Goal: Task Accomplishment & Management: Use online tool/utility

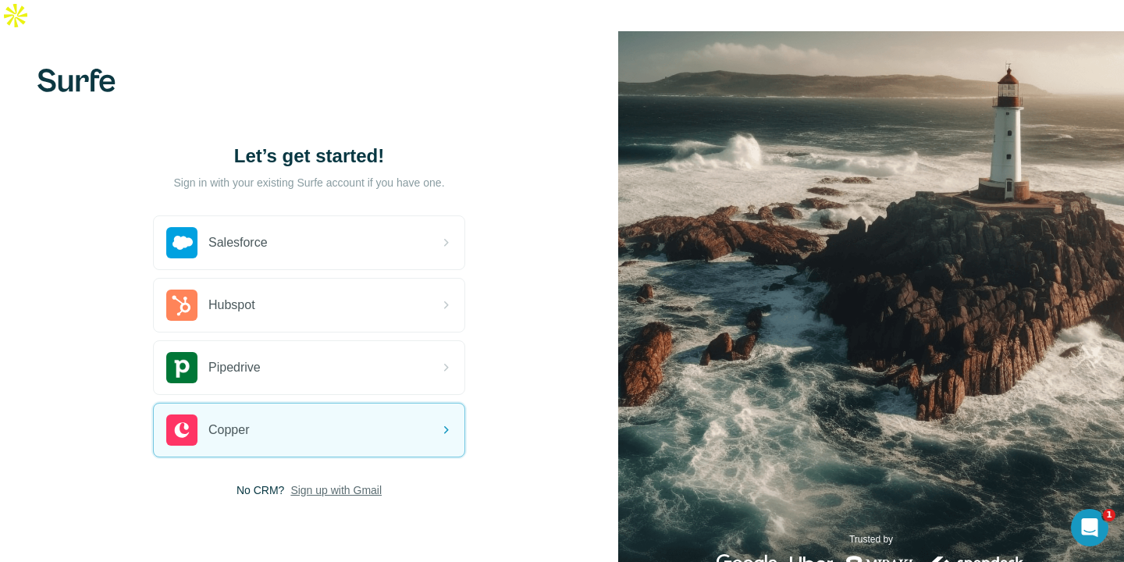
click at [336, 482] on span "Sign up with Gmail" at bounding box center [335, 490] width 91 height 16
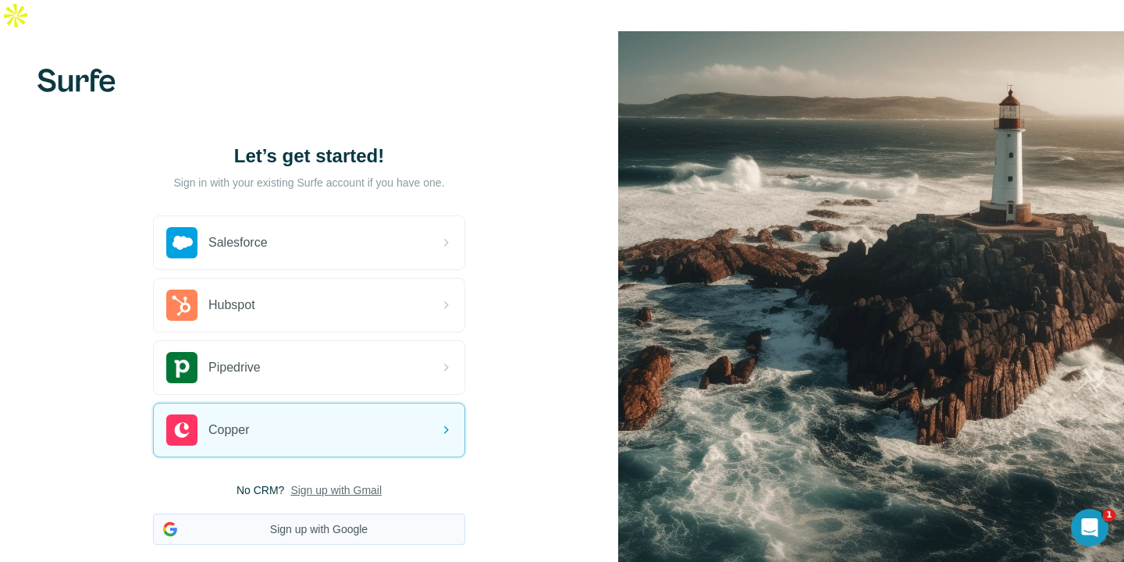
click at [338, 514] on button "Sign up with Google" at bounding box center [309, 529] width 312 height 31
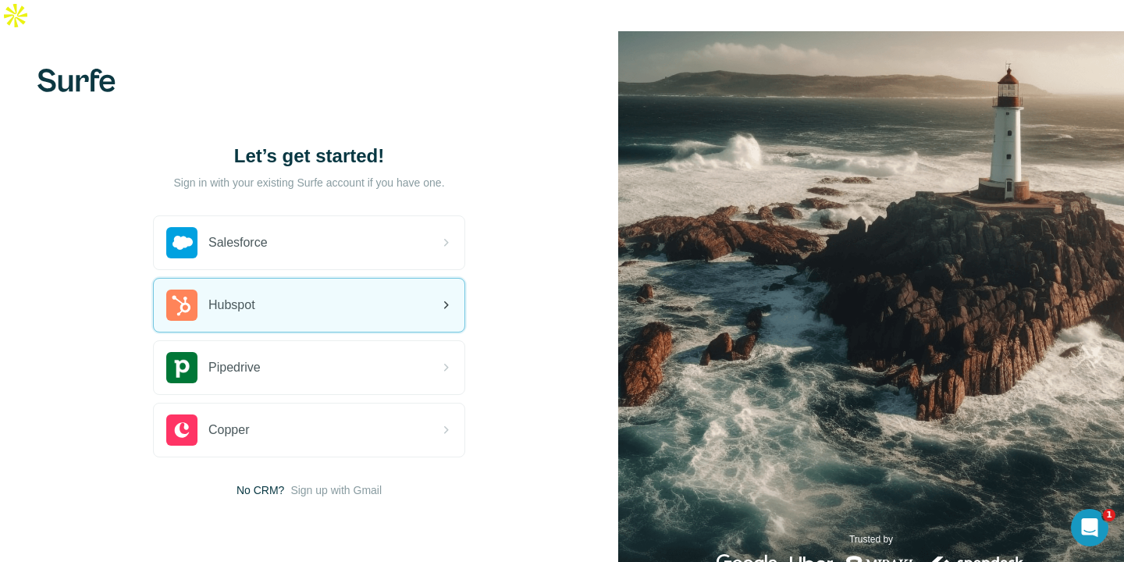
click at [350, 279] on div "Hubspot" at bounding box center [309, 305] width 311 height 53
click at [347, 279] on div "Hubspot" at bounding box center [309, 305] width 311 height 53
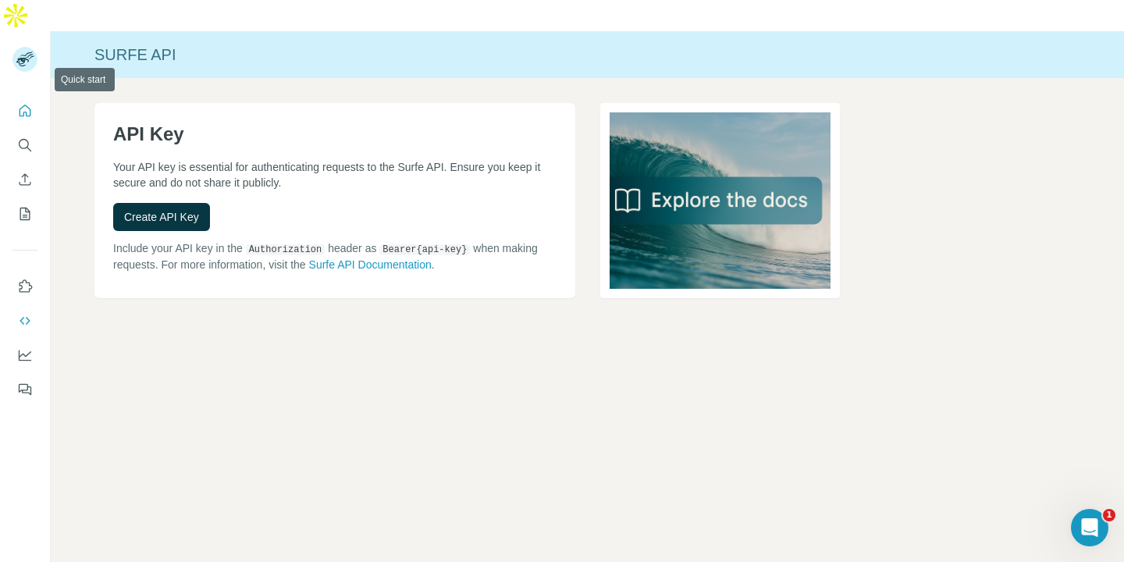
click at [30, 103] on icon "Quick start" at bounding box center [25, 111] width 16 height 16
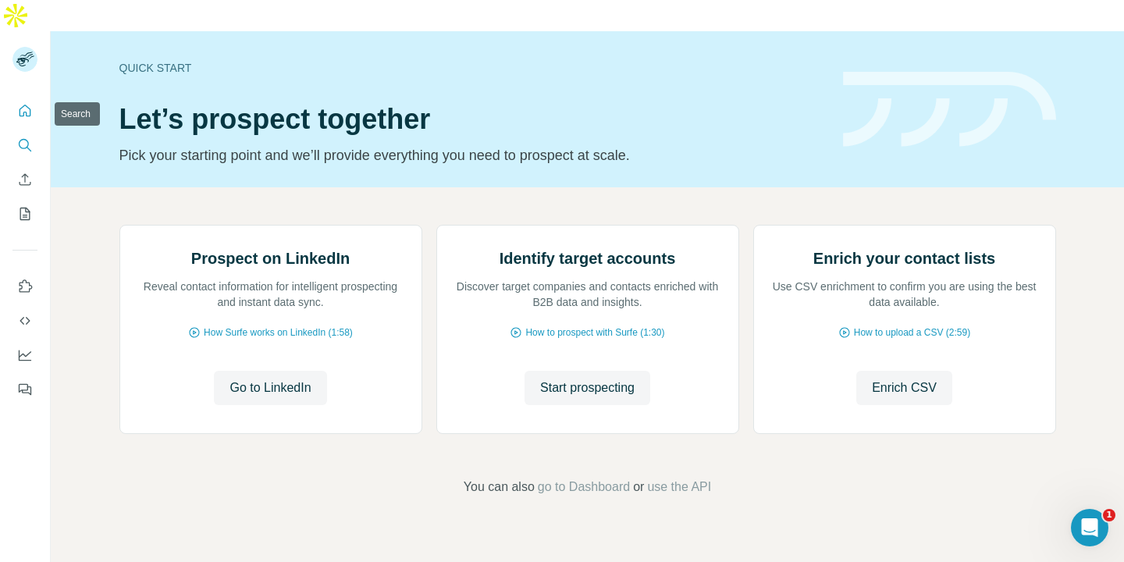
click at [26, 139] on icon "Search" at bounding box center [24, 144] width 10 height 10
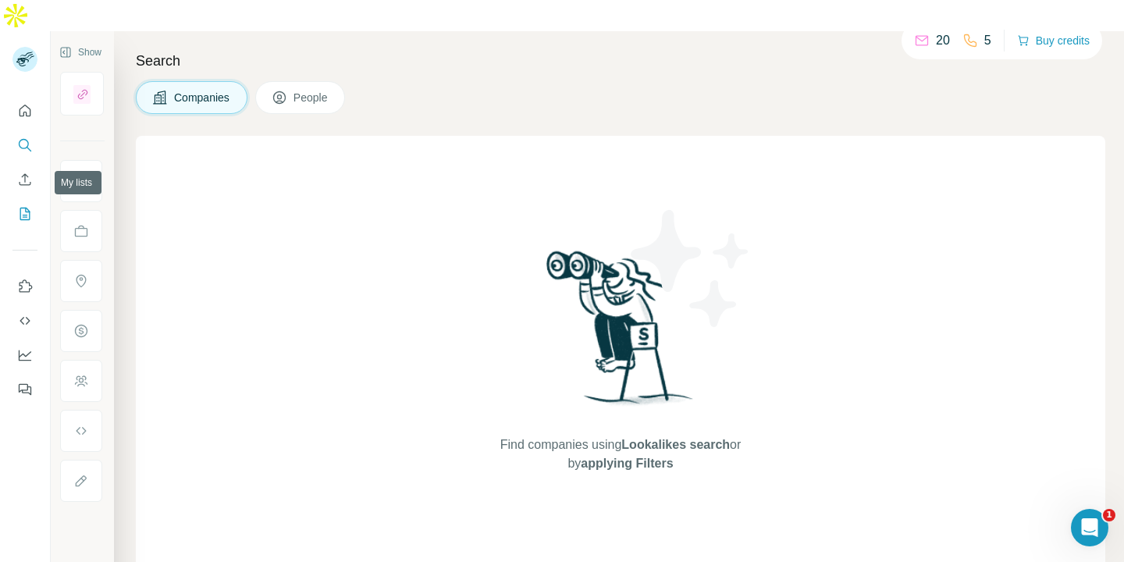
click at [27, 200] on button "My lists" at bounding box center [24, 214] width 25 height 28
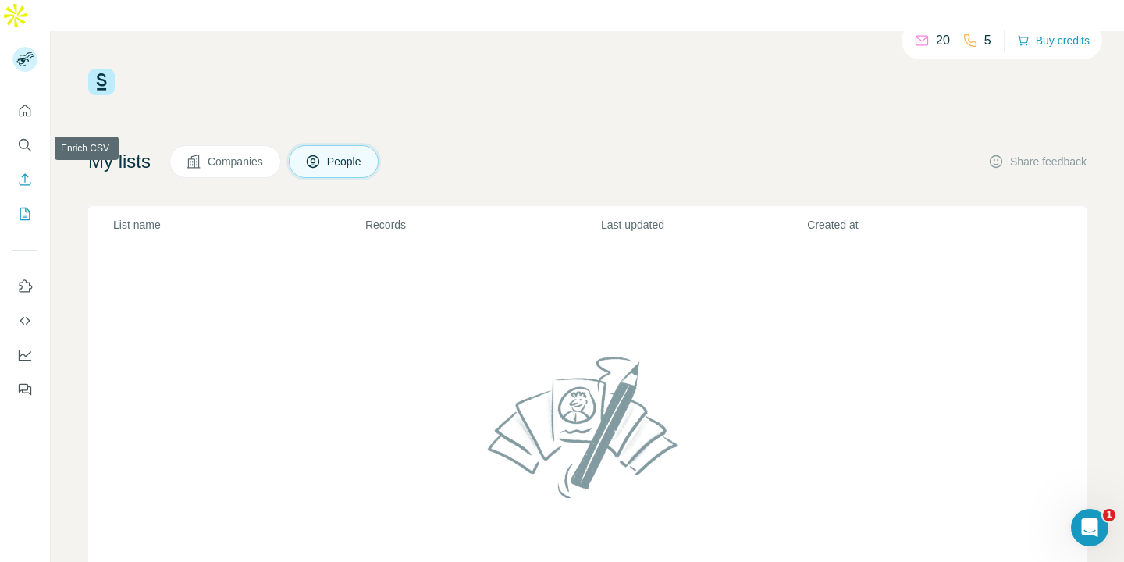
click at [30, 172] on icon "Enrich CSV" at bounding box center [25, 180] width 16 height 16
